Goal: Task Accomplishment & Management: Use online tool/utility

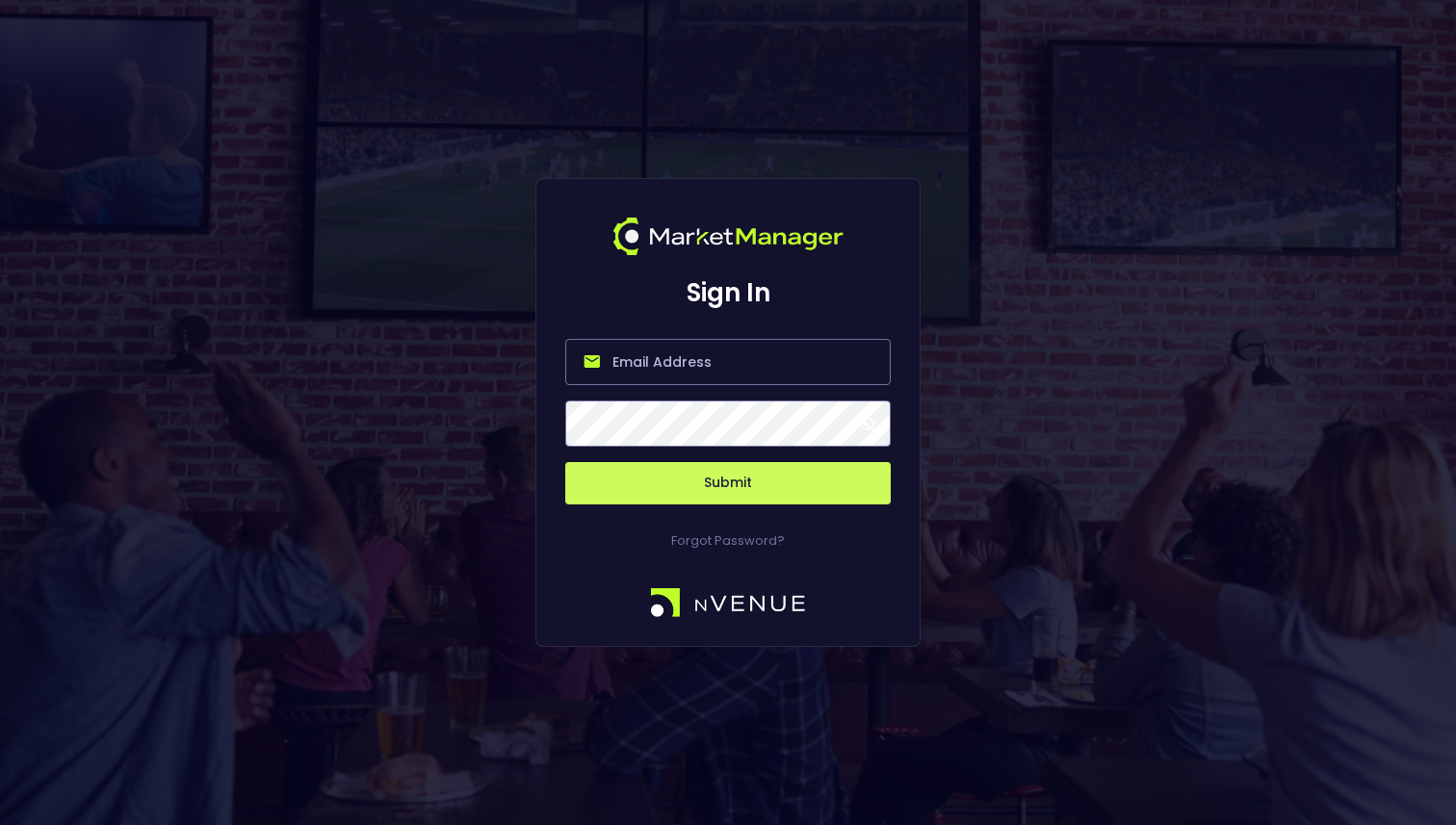
type input "[PERSON_NAME][EMAIL_ADDRESS][DOMAIN_NAME]"
click at [709, 480] on button "Submit" at bounding box center [728, 483] width 326 height 42
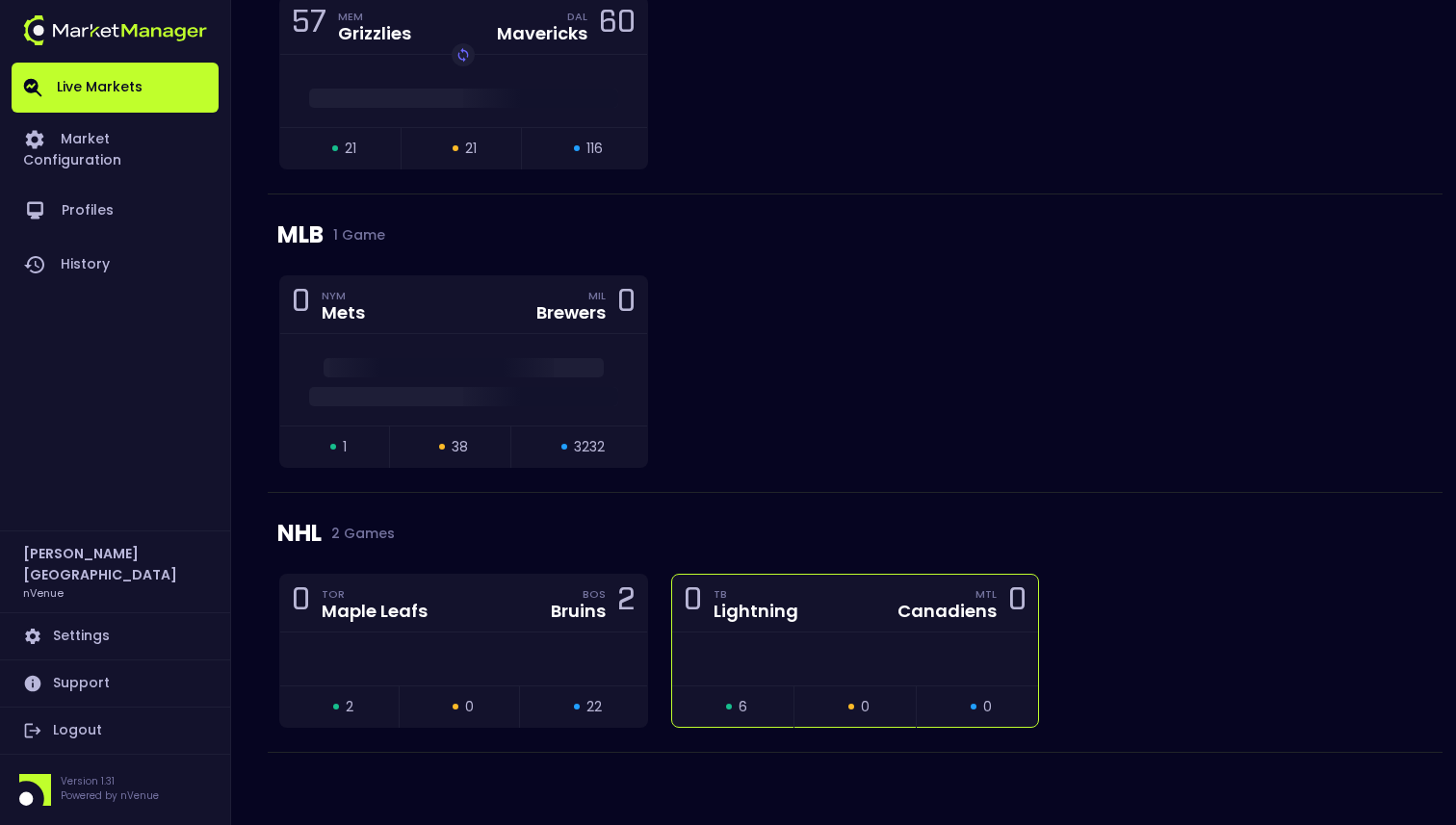
scroll to position [1292, 0]
click at [743, 674] on div at bounding box center [855, 659] width 367 height 53
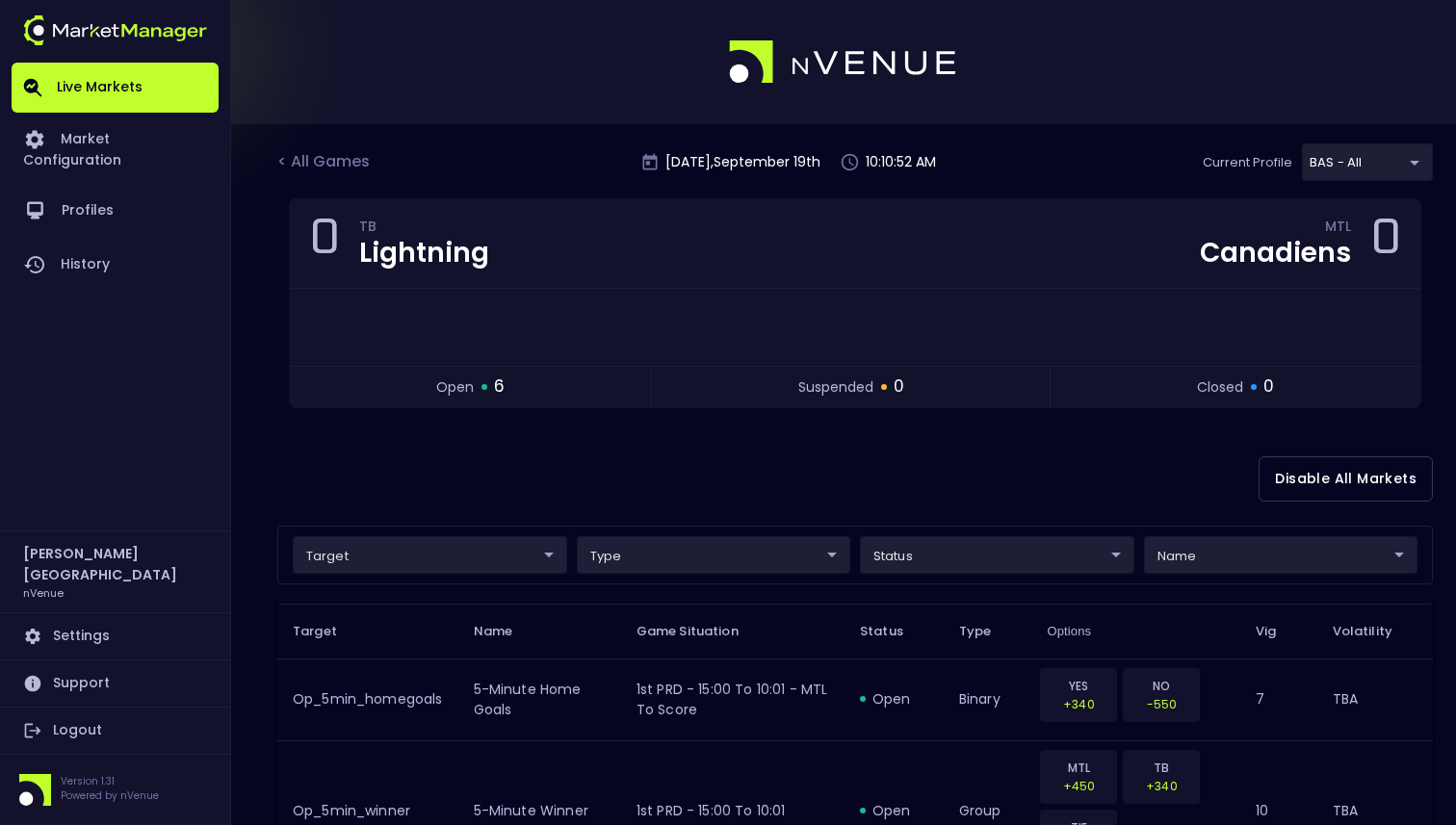
scroll to position [20, 0]
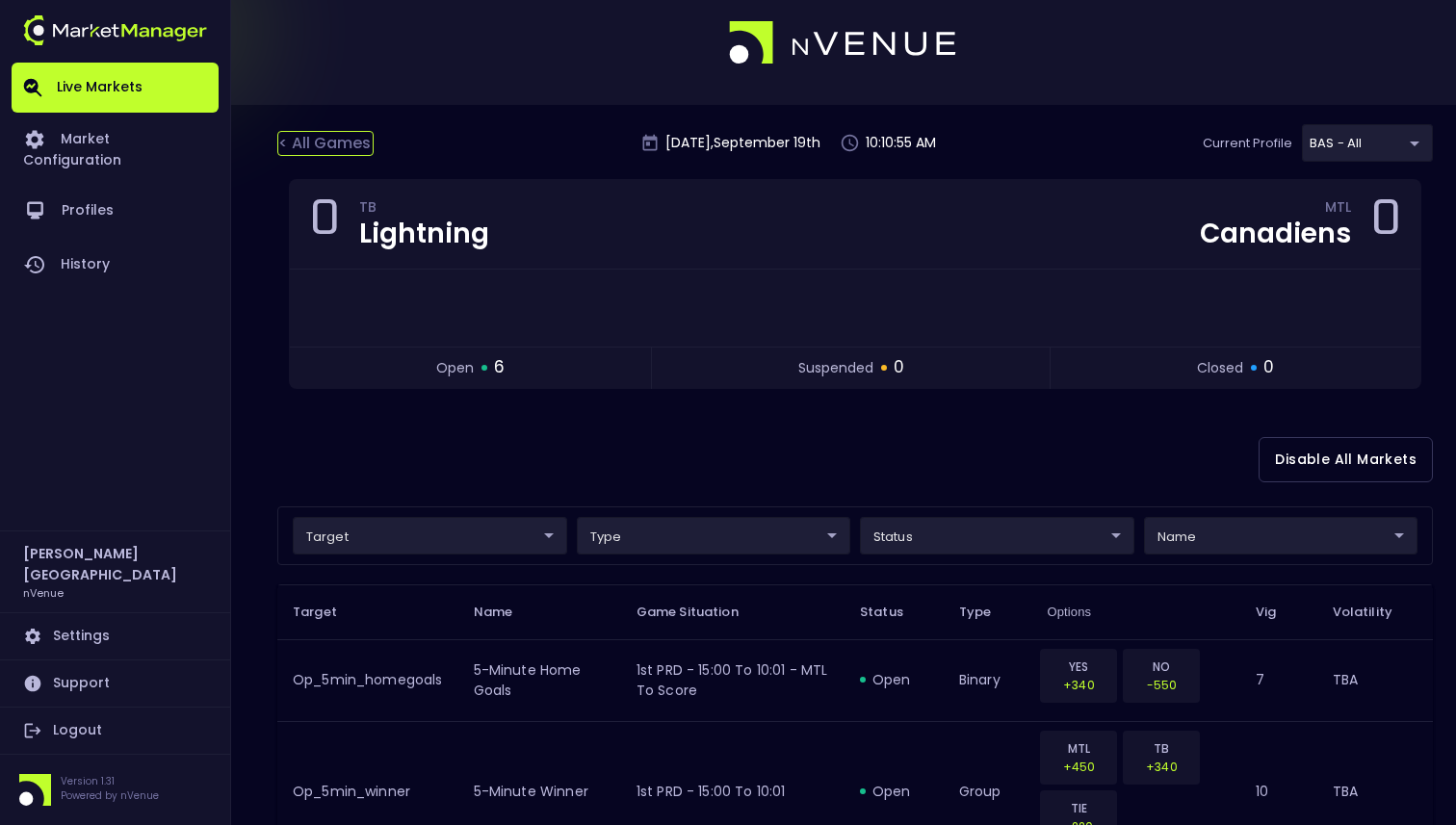
click at [312, 136] on div "< All Games" at bounding box center [326, 144] width 96 height 25
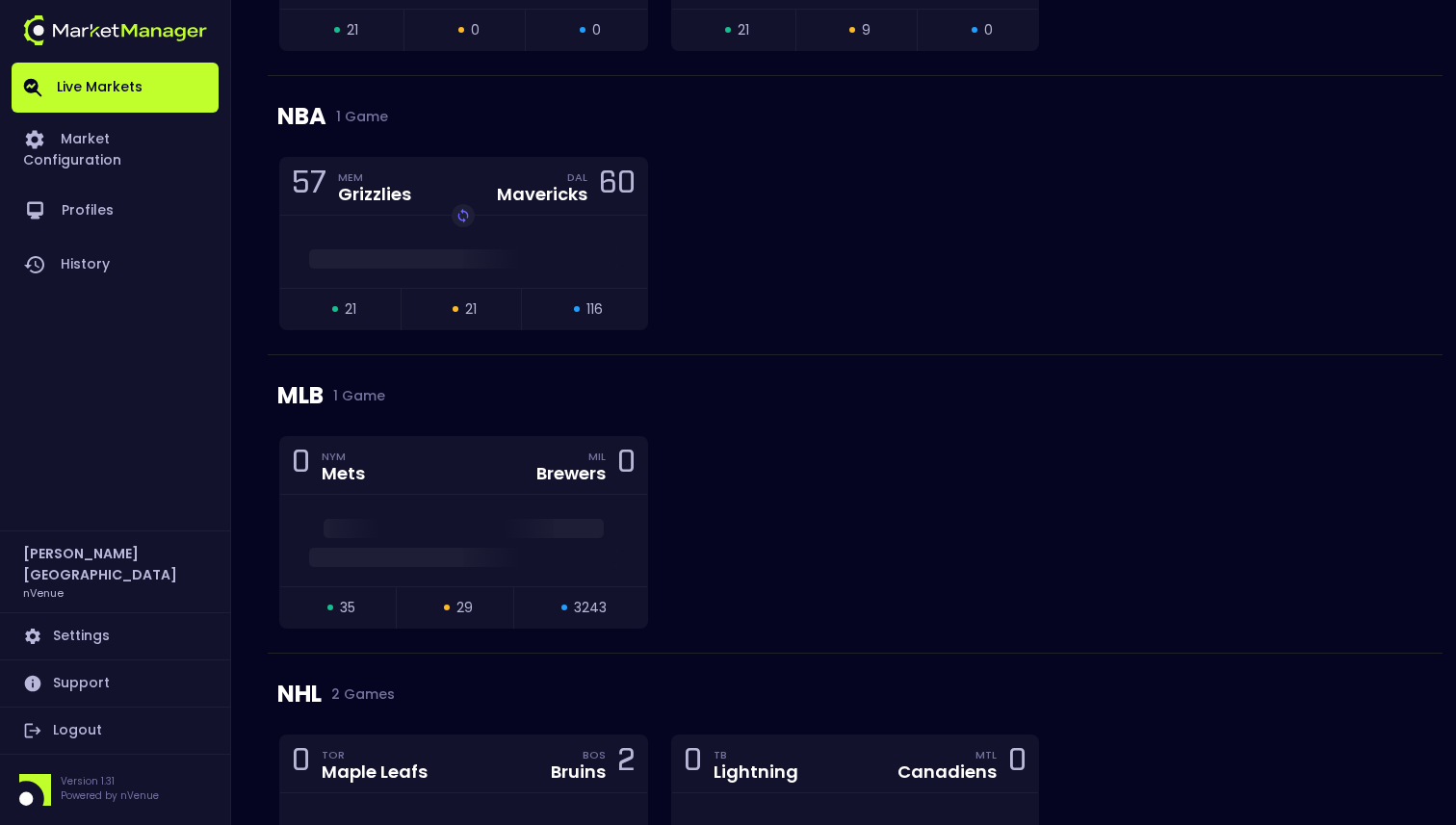
scroll to position [1292, 0]
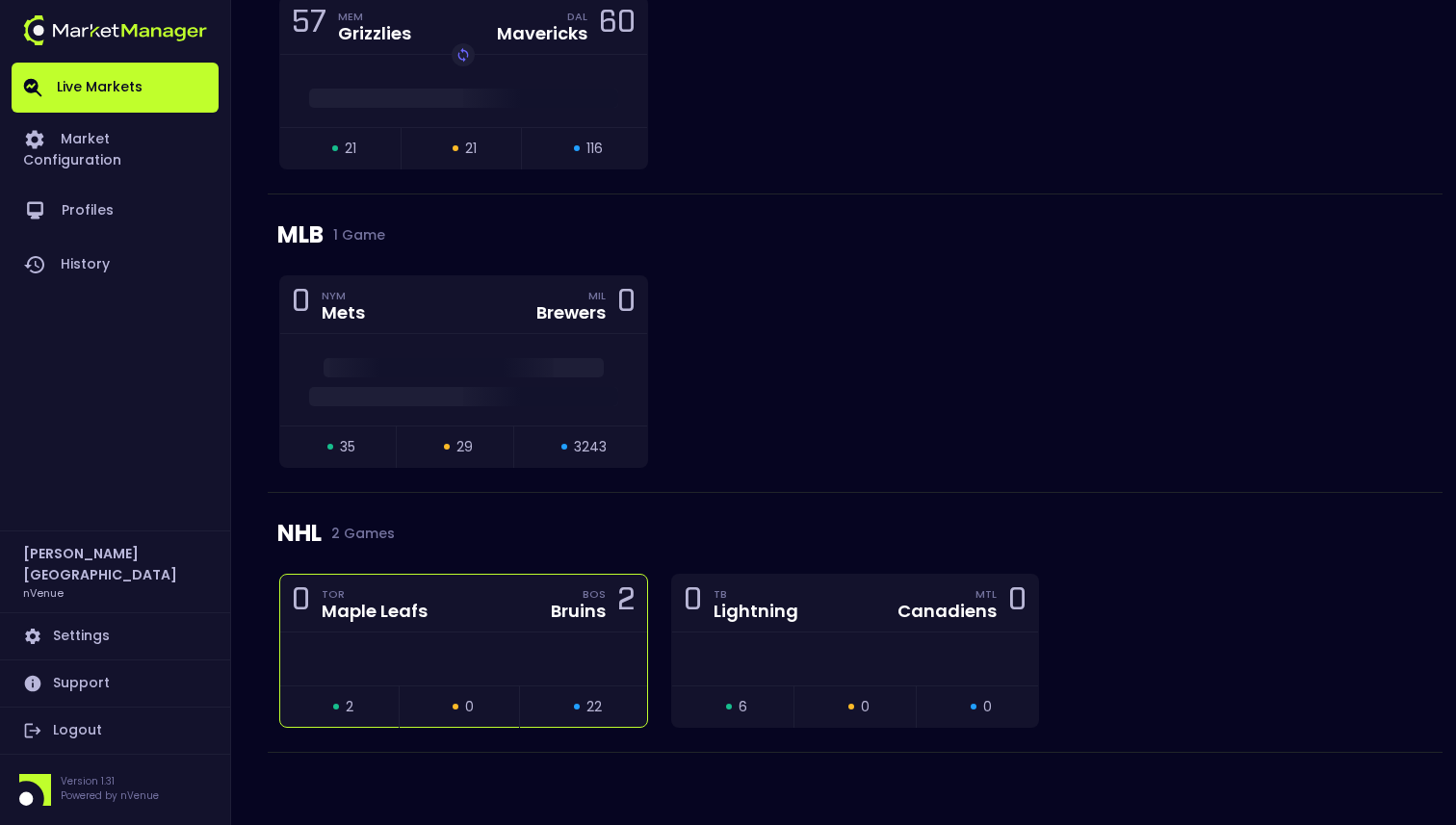
click at [586, 655] on div at bounding box center [463, 659] width 367 height 53
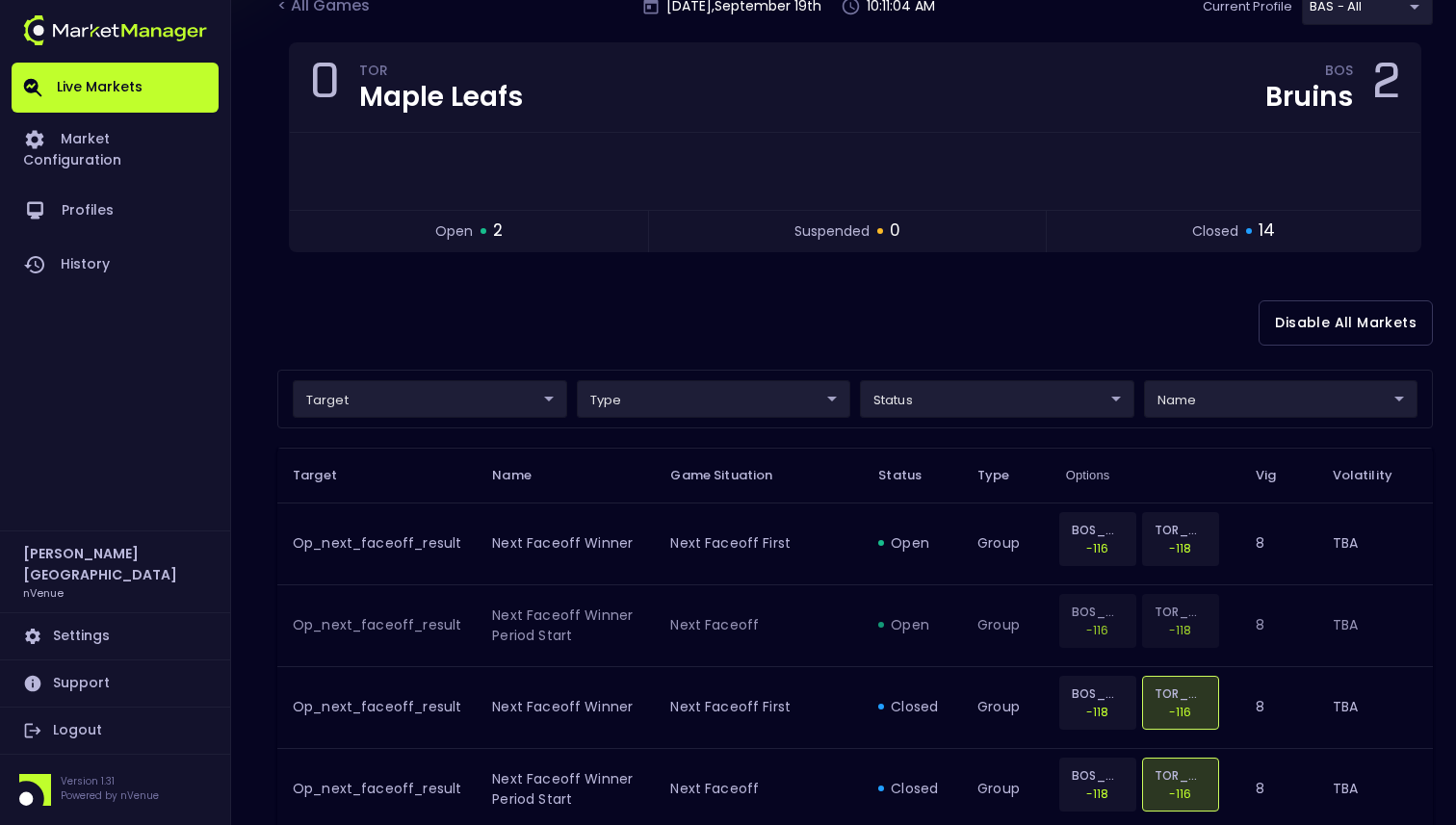
scroll to position [0, 0]
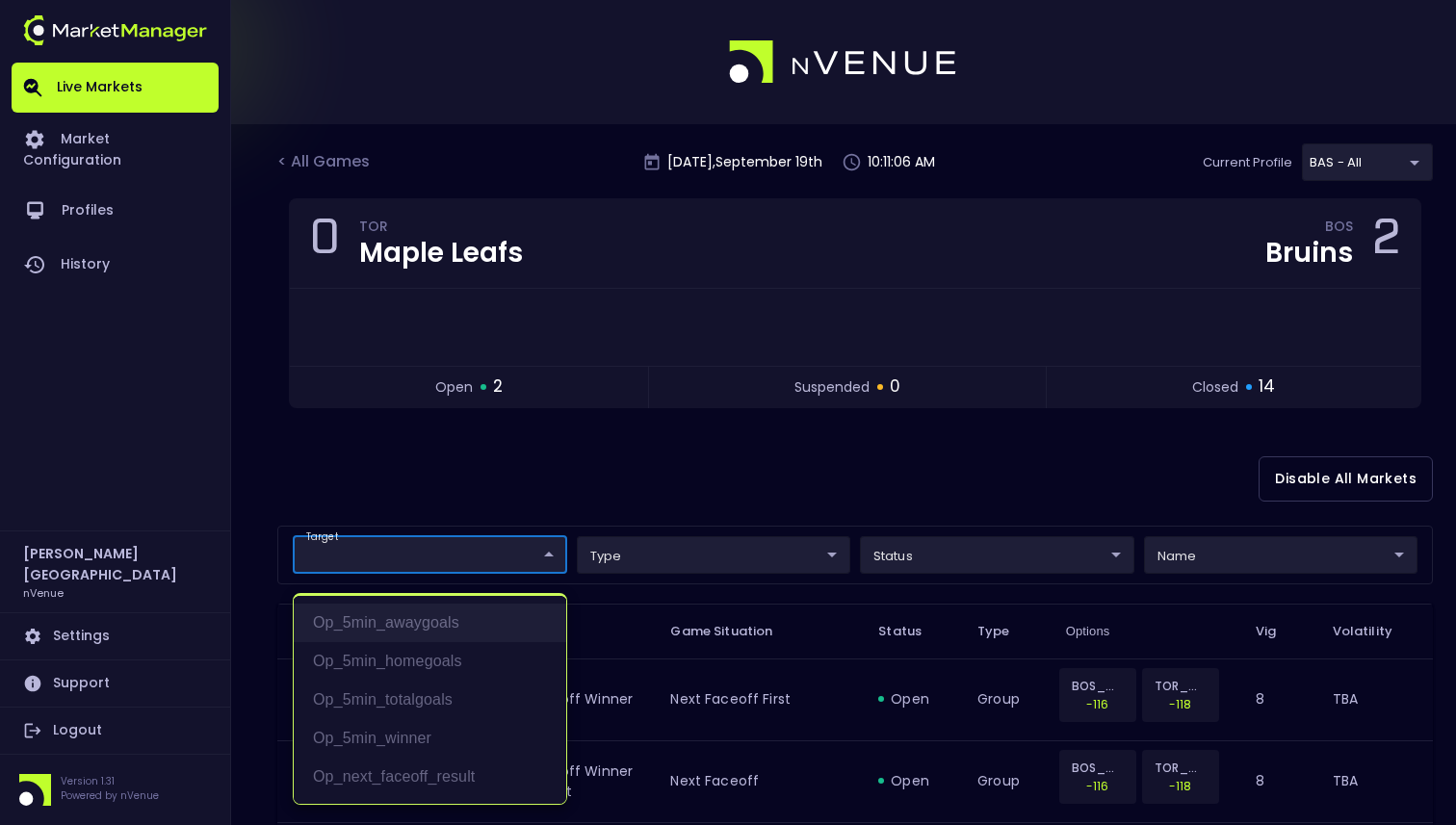
click at [470, 630] on li "op_5min_awaygoals" at bounding box center [429, 622] width 273 height 38
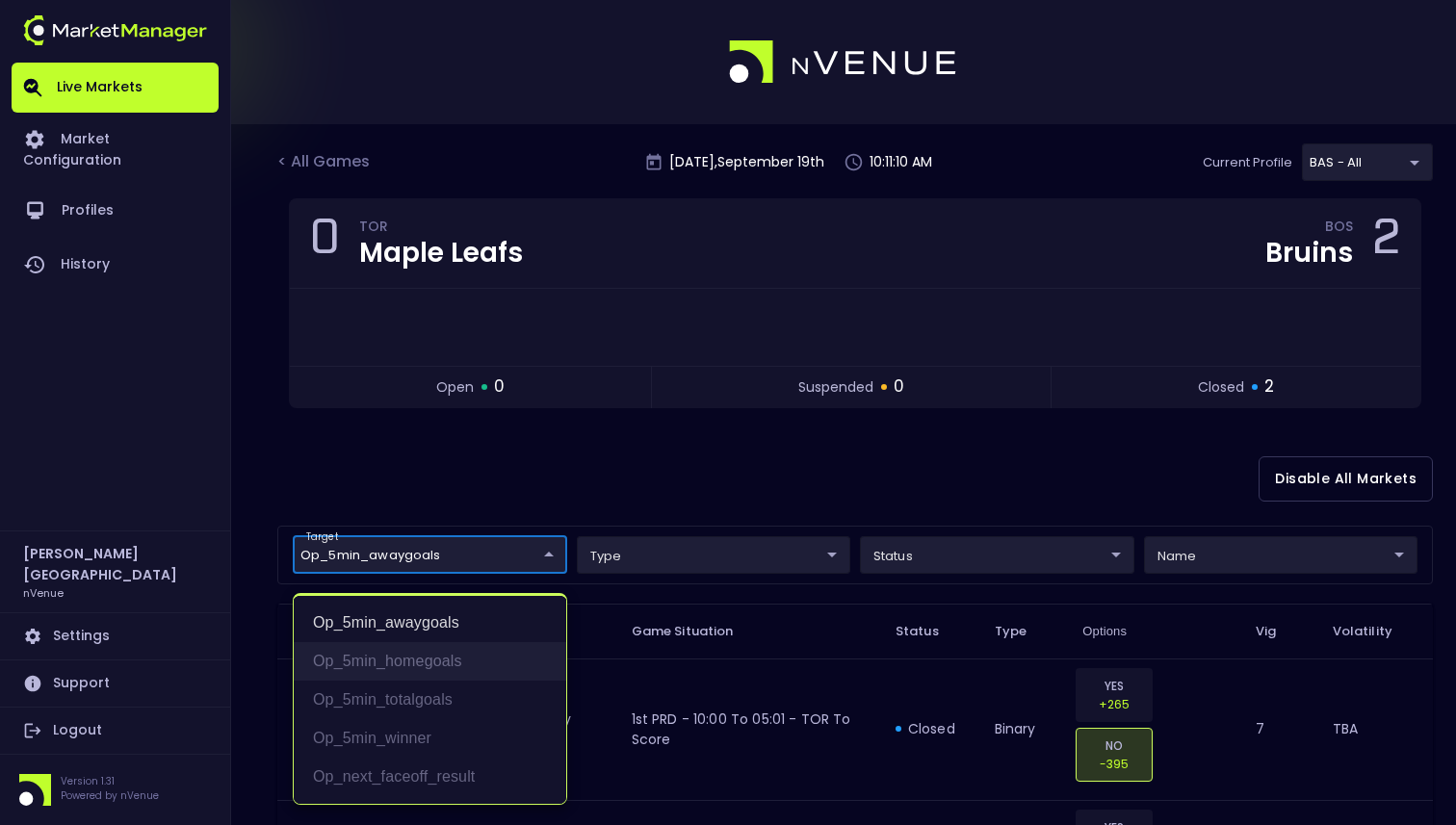
click at [465, 667] on li "op_5min_homegoals" at bounding box center [429, 661] width 273 height 38
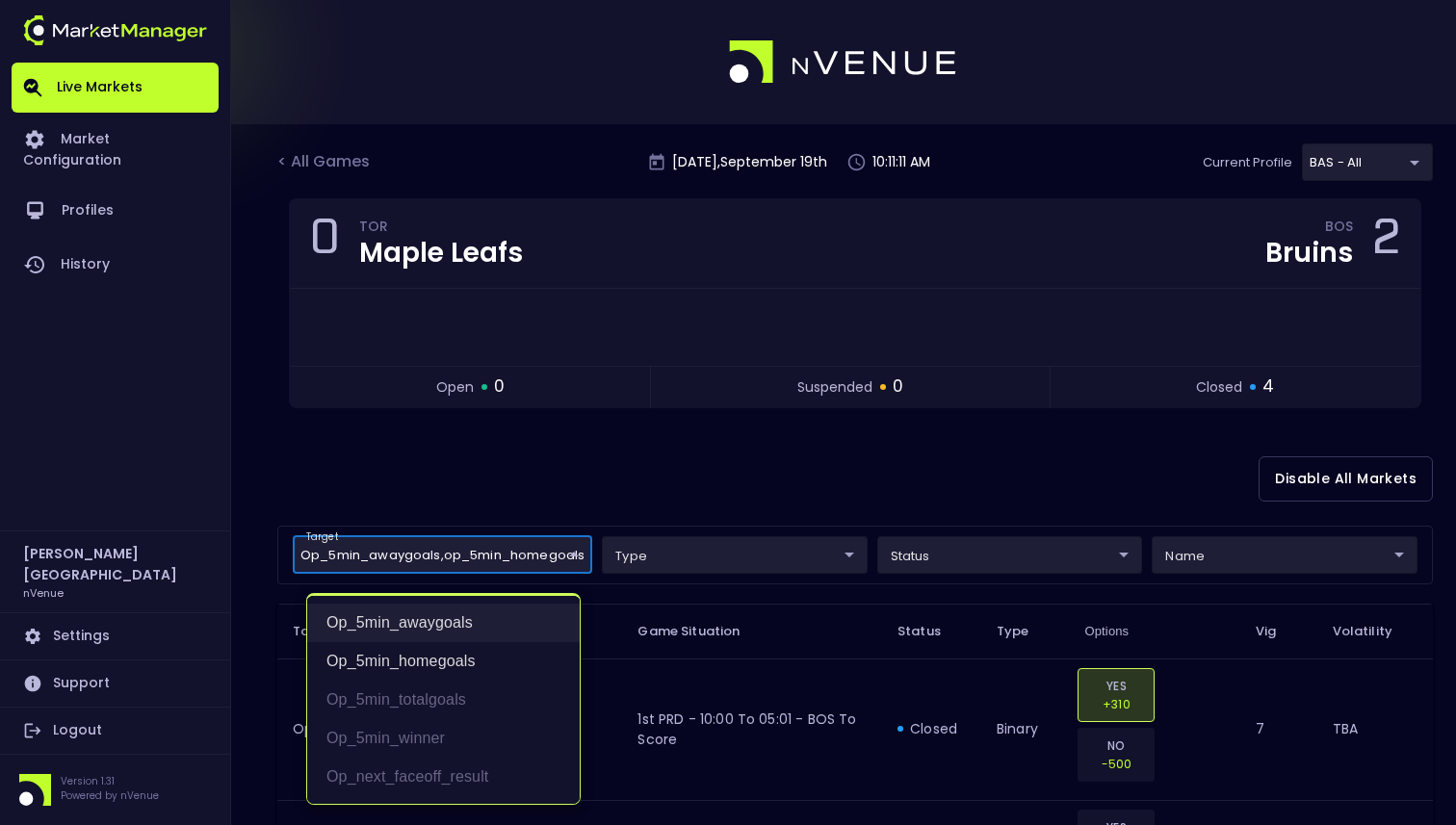
click at [474, 635] on li "op_5min_awaygoals" at bounding box center [443, 622] width 273 height 38
type input "op_5min_homegoals"
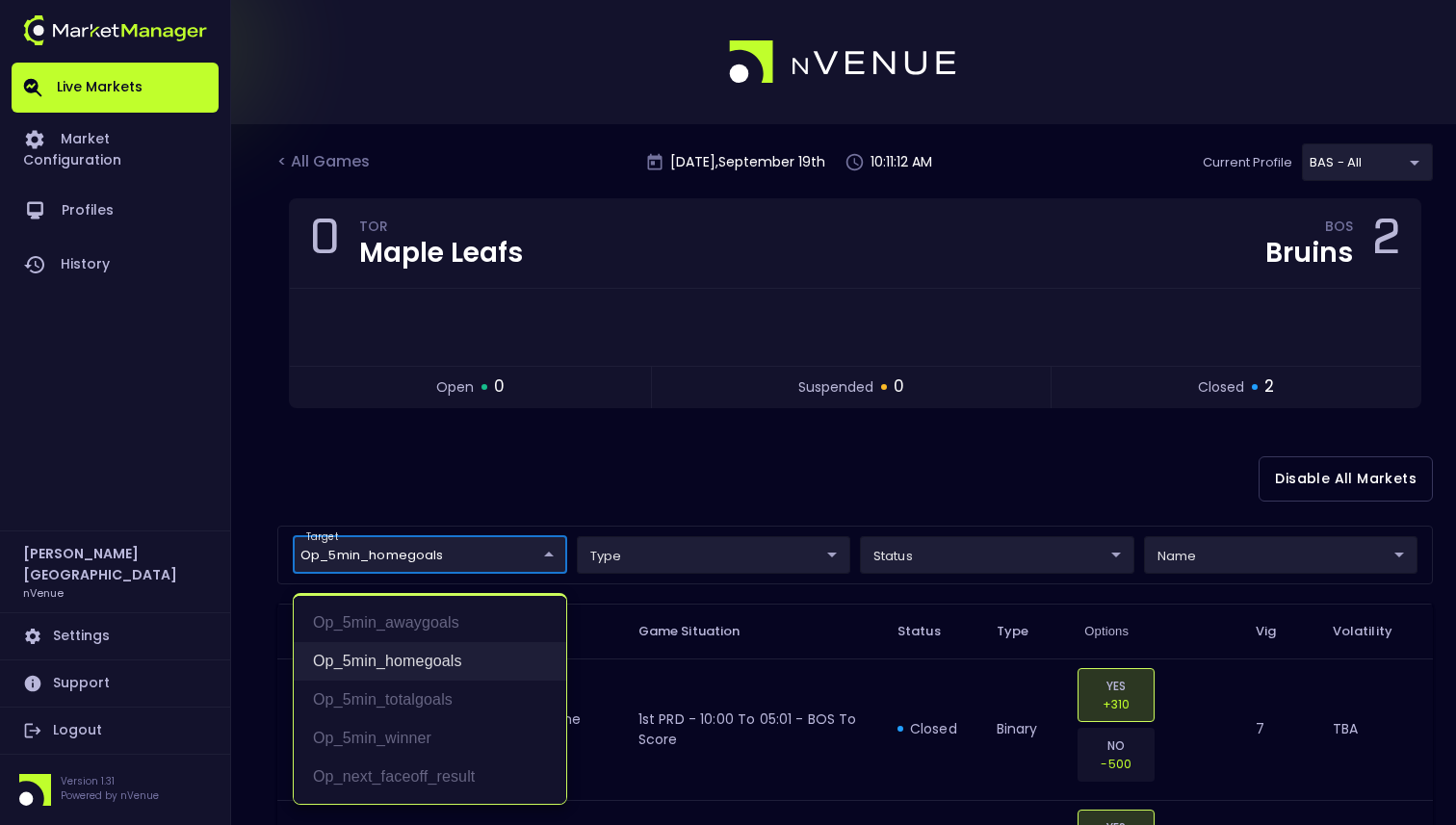
click at [469, 663] on li "op_5min_homegoals" at bounding box center [429, 661] width 273 height 38
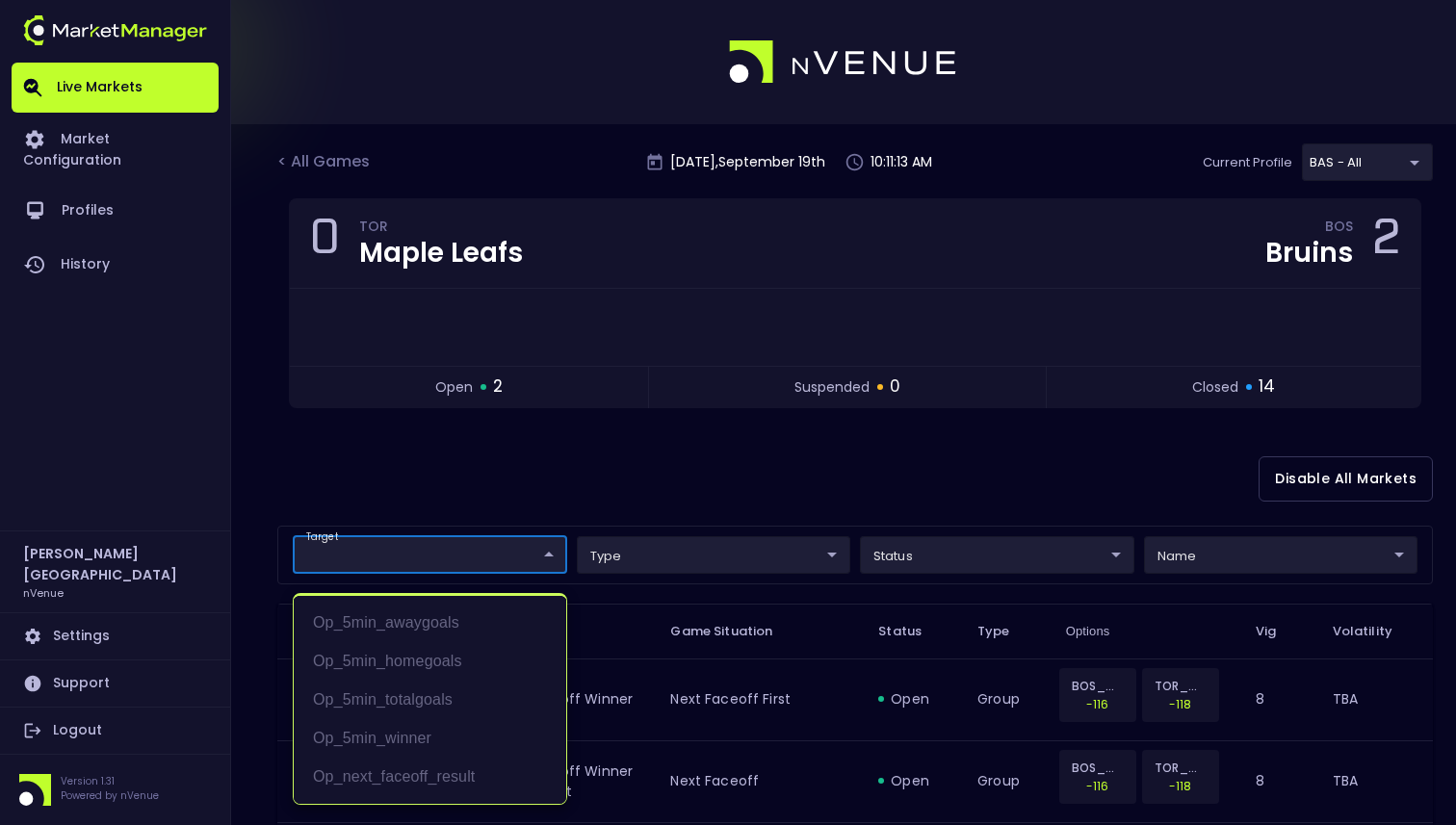
click at [501, 543] on div at bounding box center [728, 412] width 1456 height 825
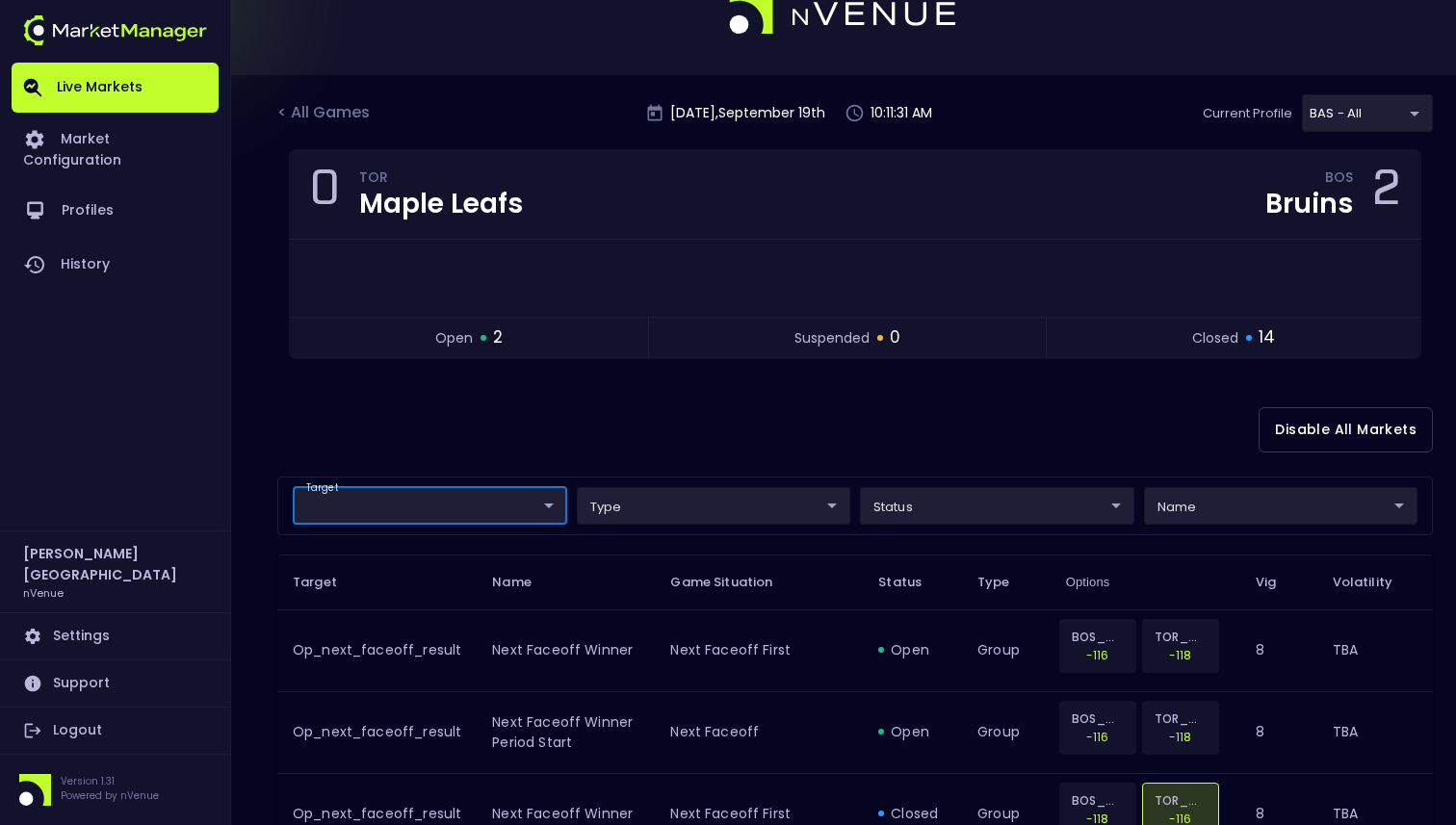
scroll to position [45, 0]
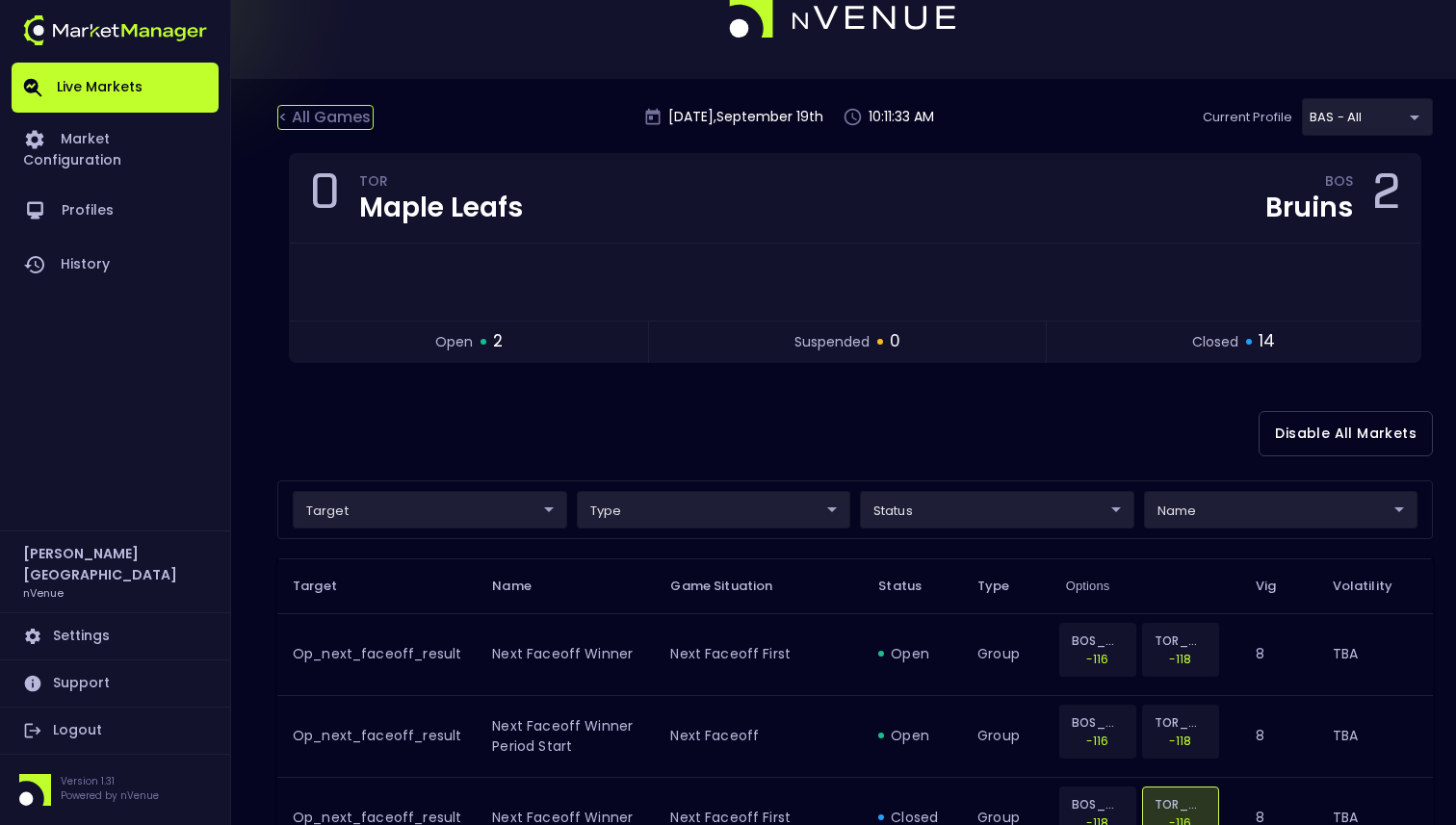
click at [315, 109] on div "< All Games" at bounding box center [326, 117] width 96 height 25
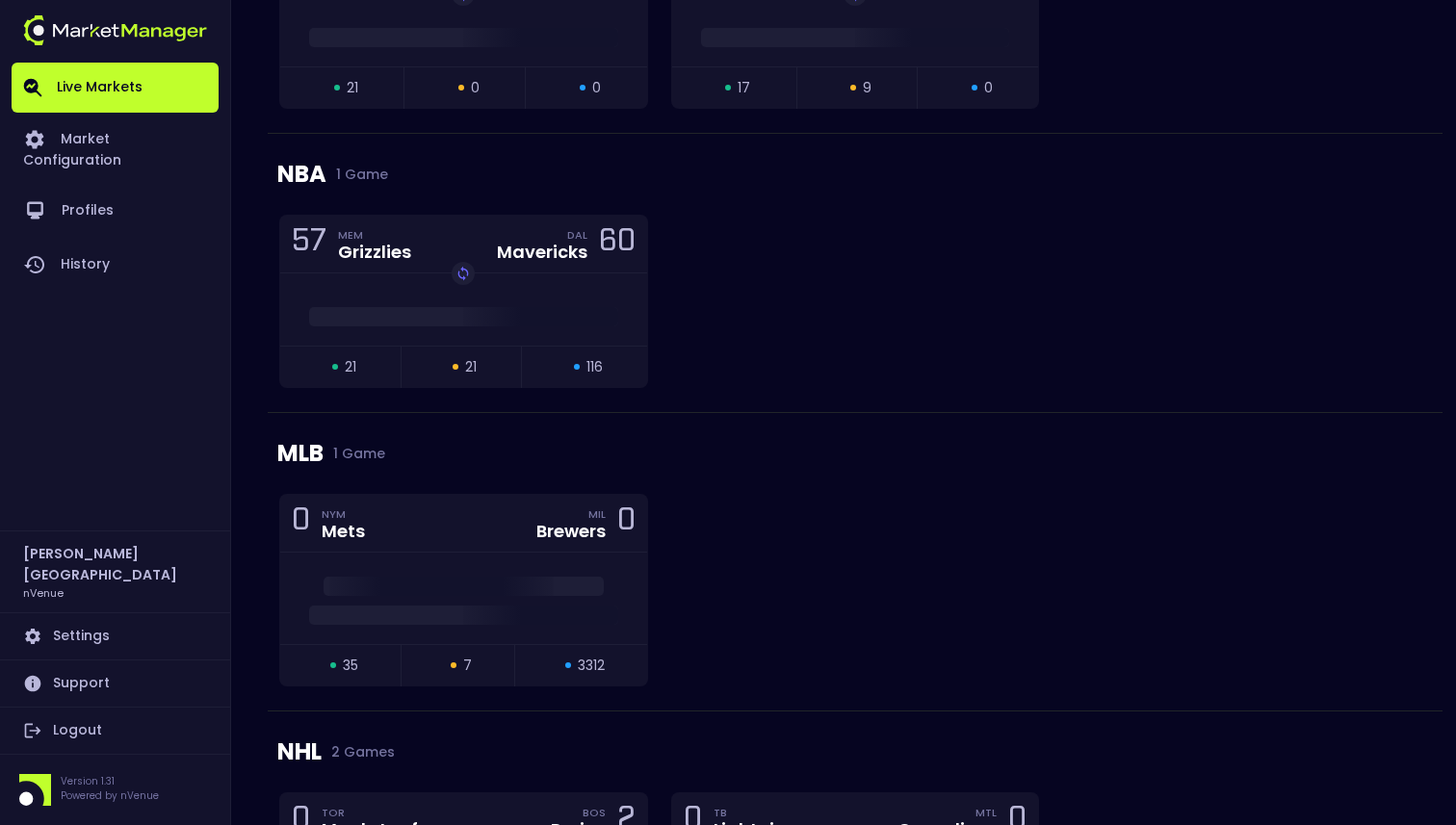
scroll to position [1292, 0]
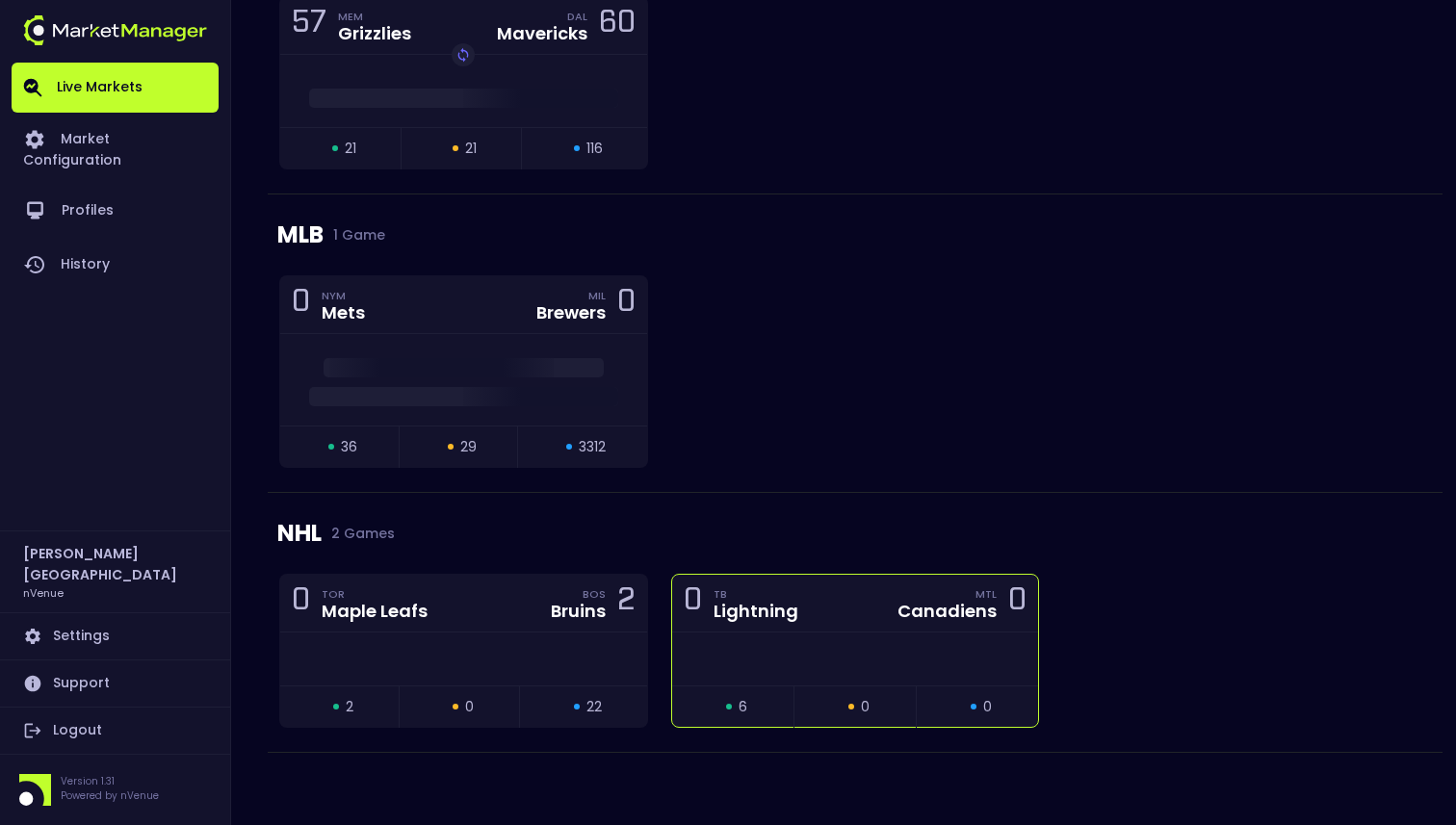
click at [838, 684] on div at bounding box center [855, 659] width 367 height 53
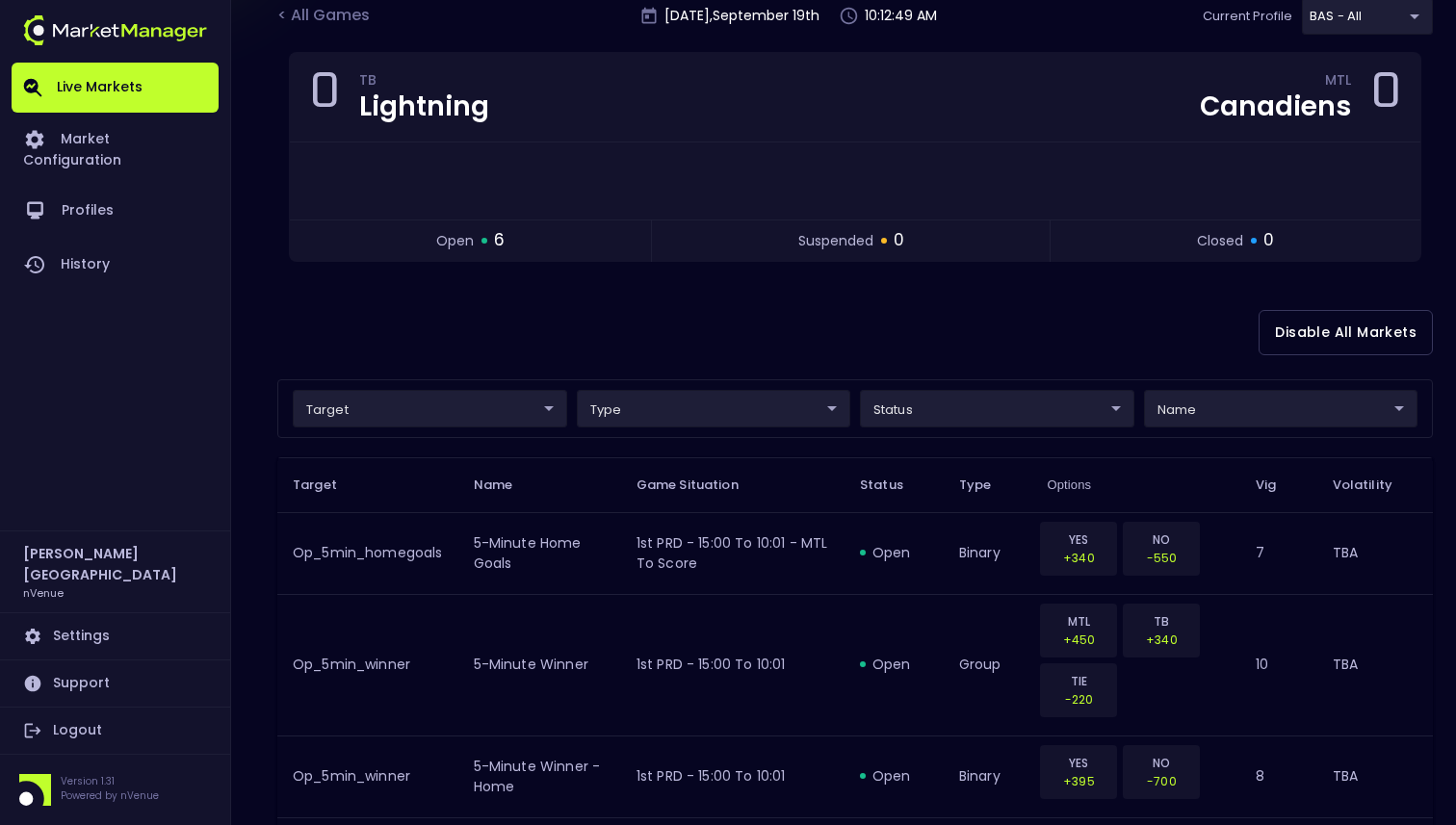
scroll to position [146, 0]
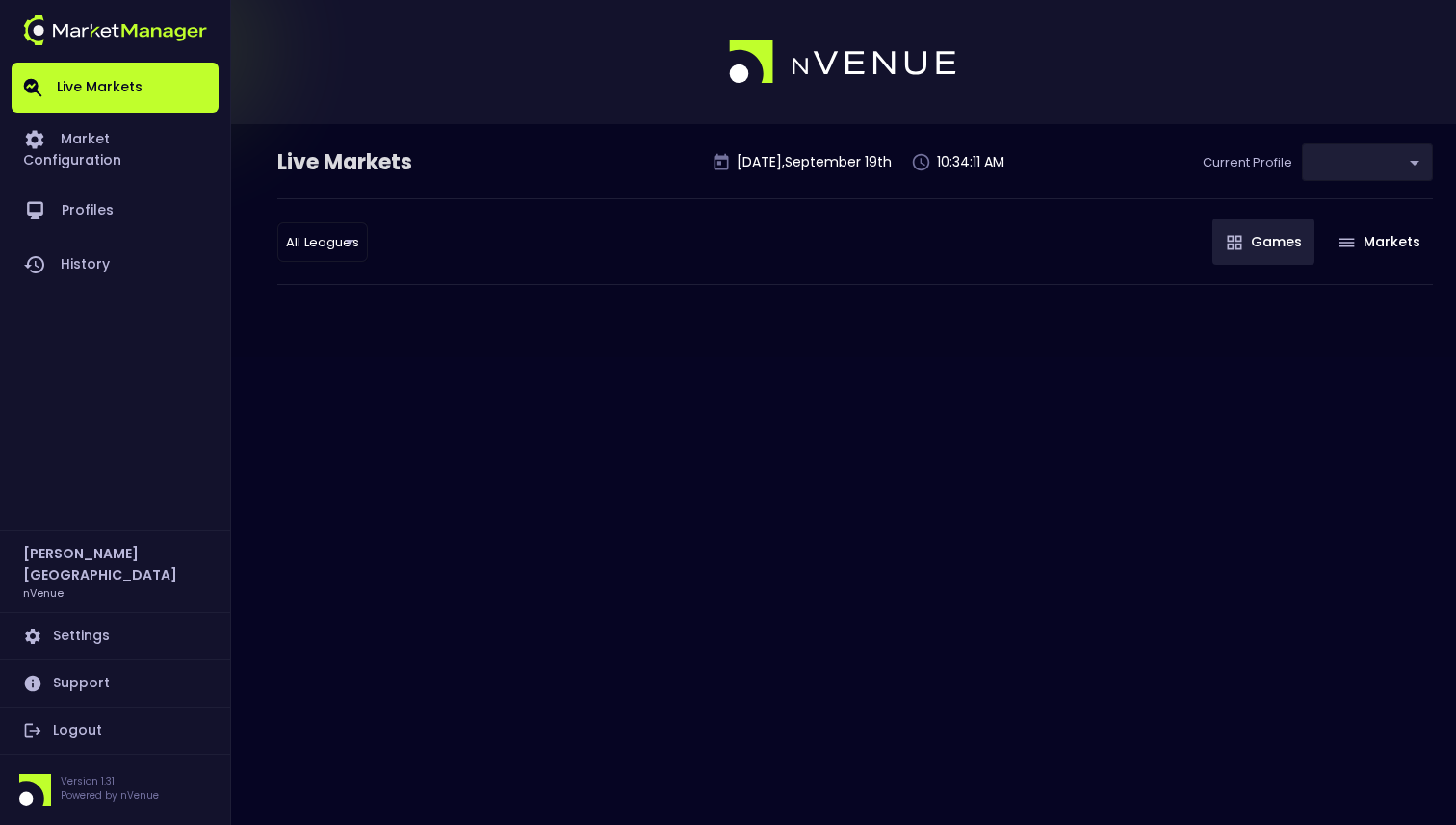
type input "0d810fa5-e353-4d9c-b11d-31f095cae871"
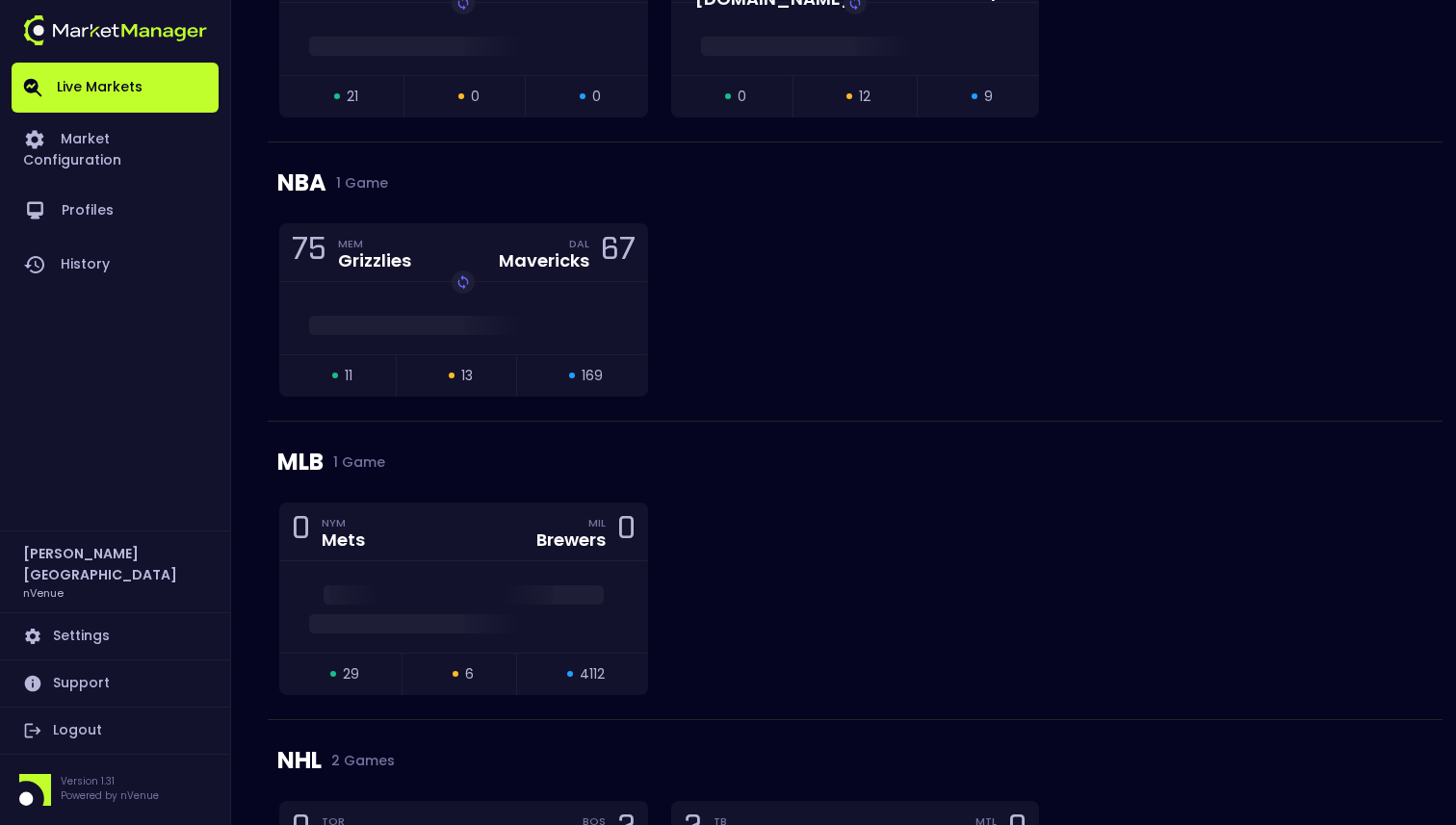
scroll to position [1277, 0]
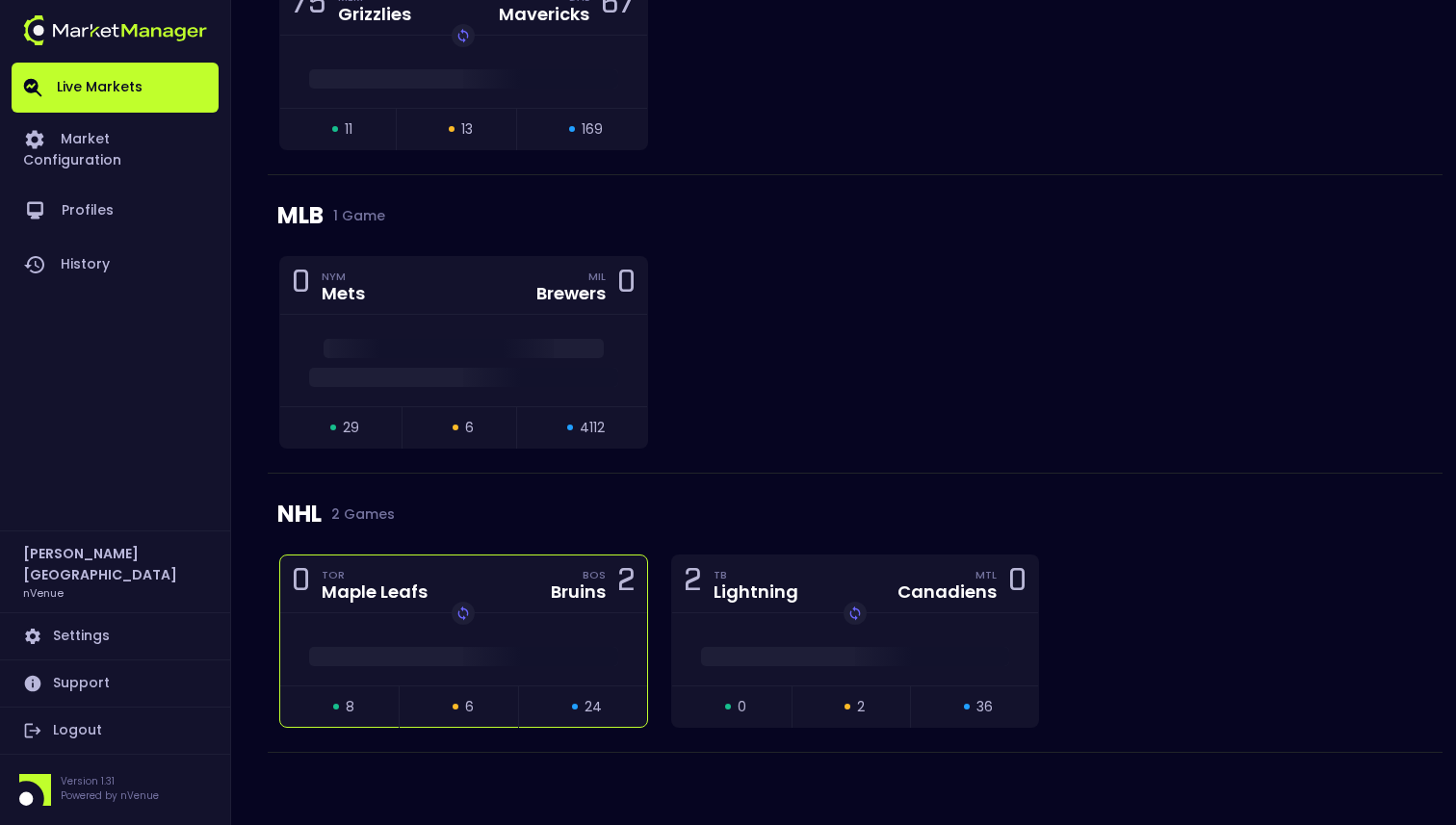
click at [569, 650] on span at bounding box center [463, 657] width 309 height 20
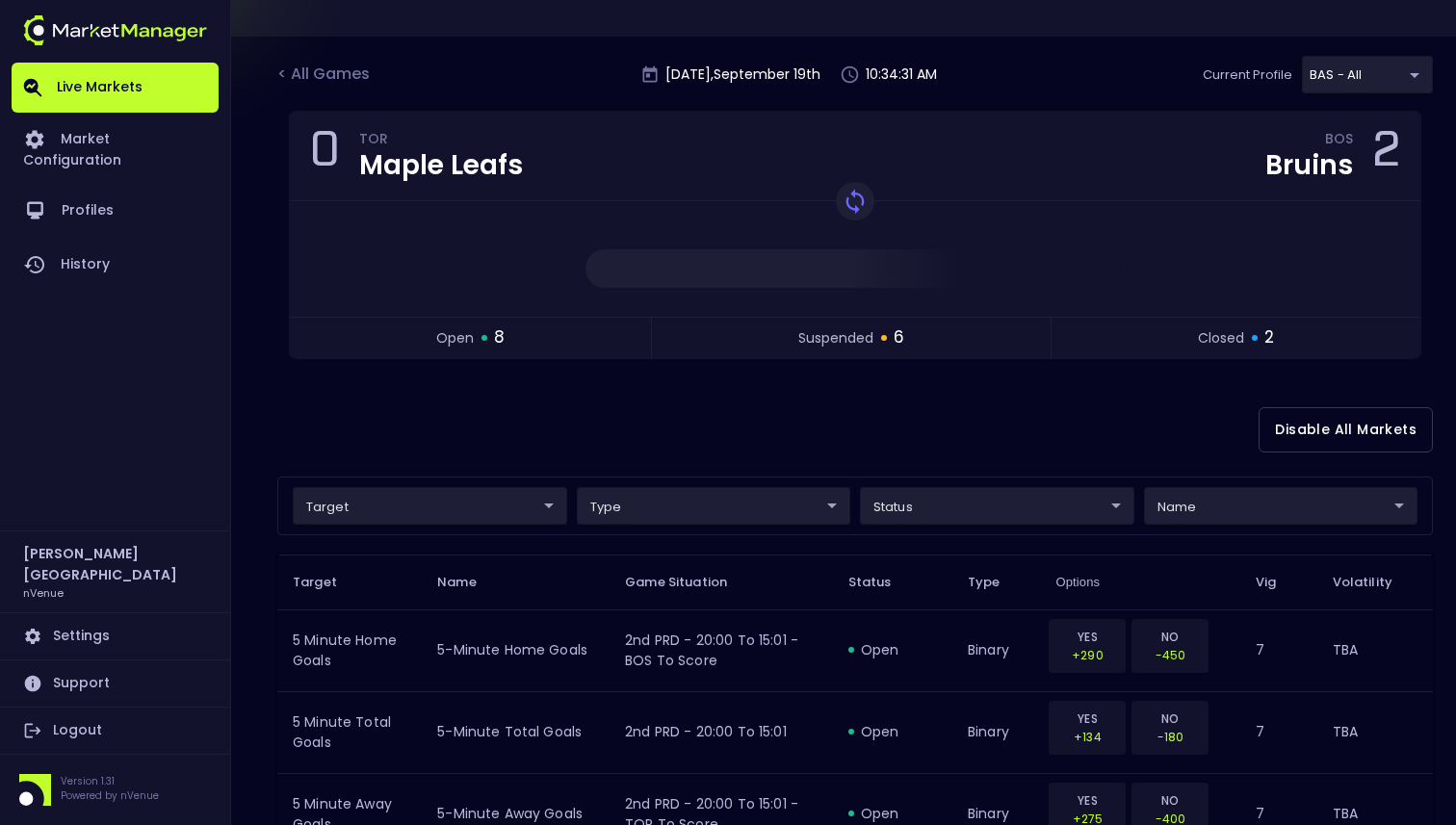
scroll to position [0, 0]
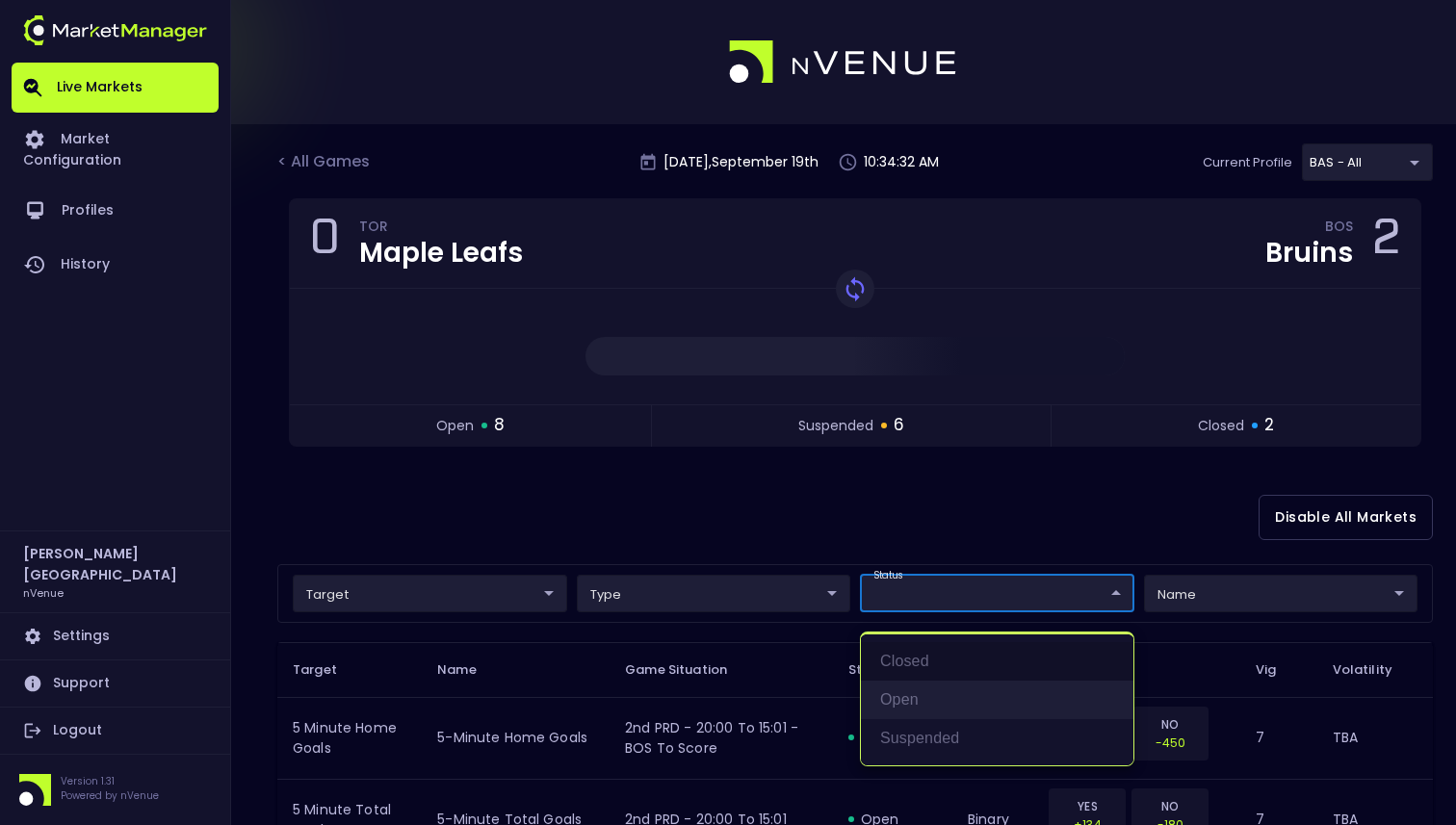
click at [917, 693] on li "open" at bounding box center [996, 699] width 273 height 38
type input "open"
click at [905, 489] on div at bounding box center [728, 412] width 1456 height 825
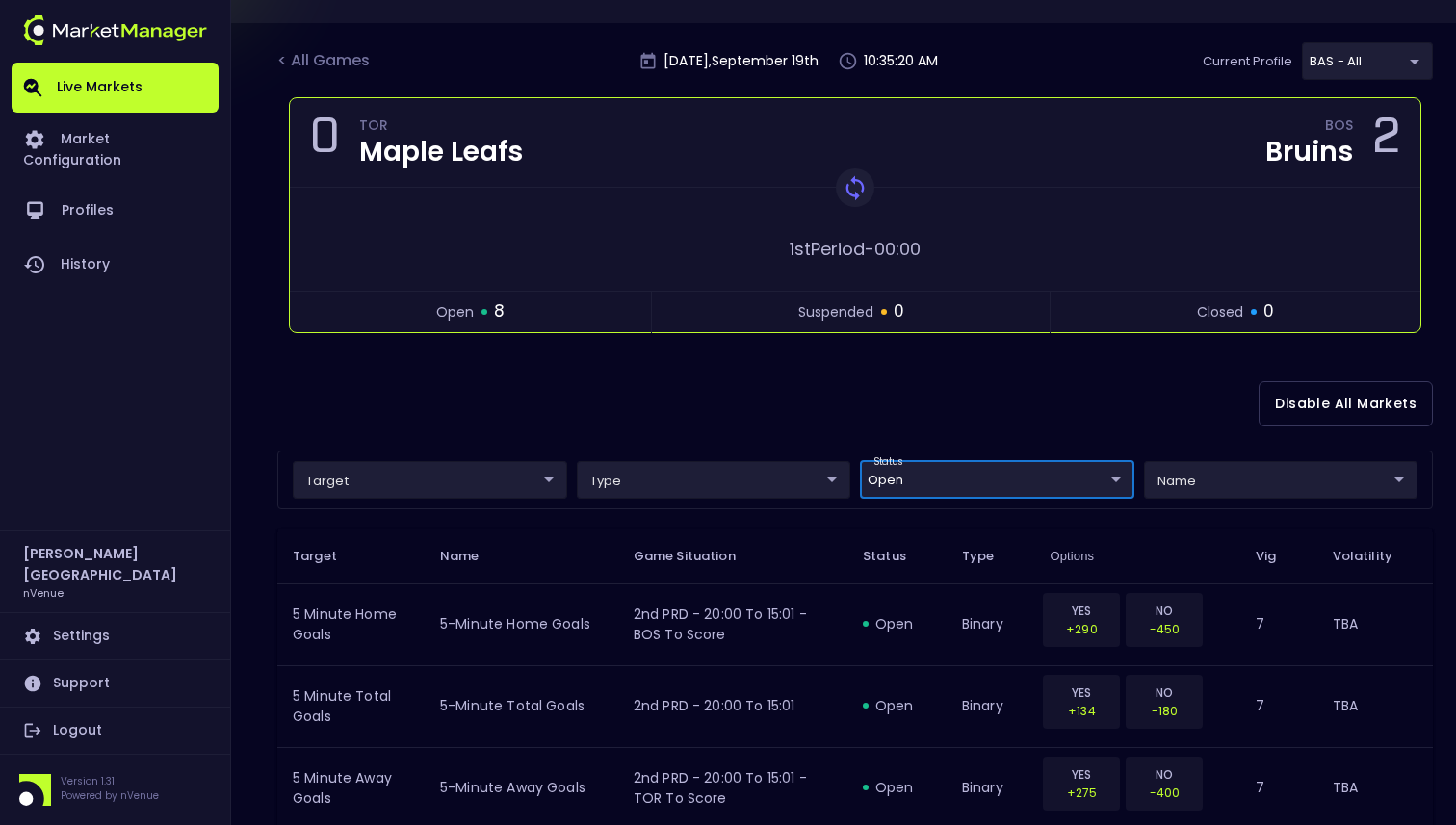
scroll to position [102, 0]
